Goal: Task Accomplishment & Management: Use online tool/utility

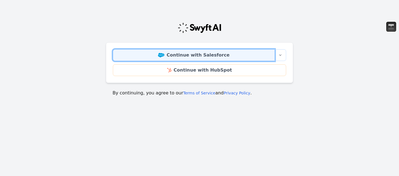
click at [190, 53] on link "Continue with Salesforce" at bounding box center [194, 55] width 162 height 12
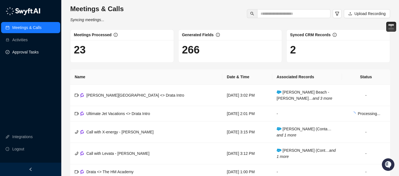
click at [39, 48] on link "Approval Tasks" at bounding box center [25, 52] width 26 height 11
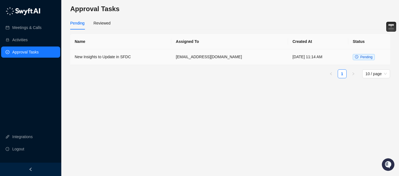
click at [100, 58] on td "New Insights to Update in SFDC" at bounding box center [120, 57] width 101 height 16
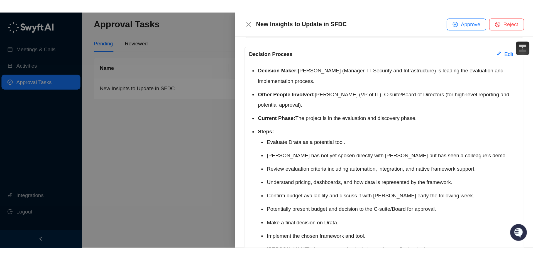
scroll to position [1097, 0]
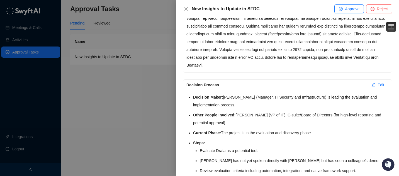
click at [137, 111] on div at bounding box center [199, 88] width 399 height 176
